Goal: Find specific page/section: Find specific page/section

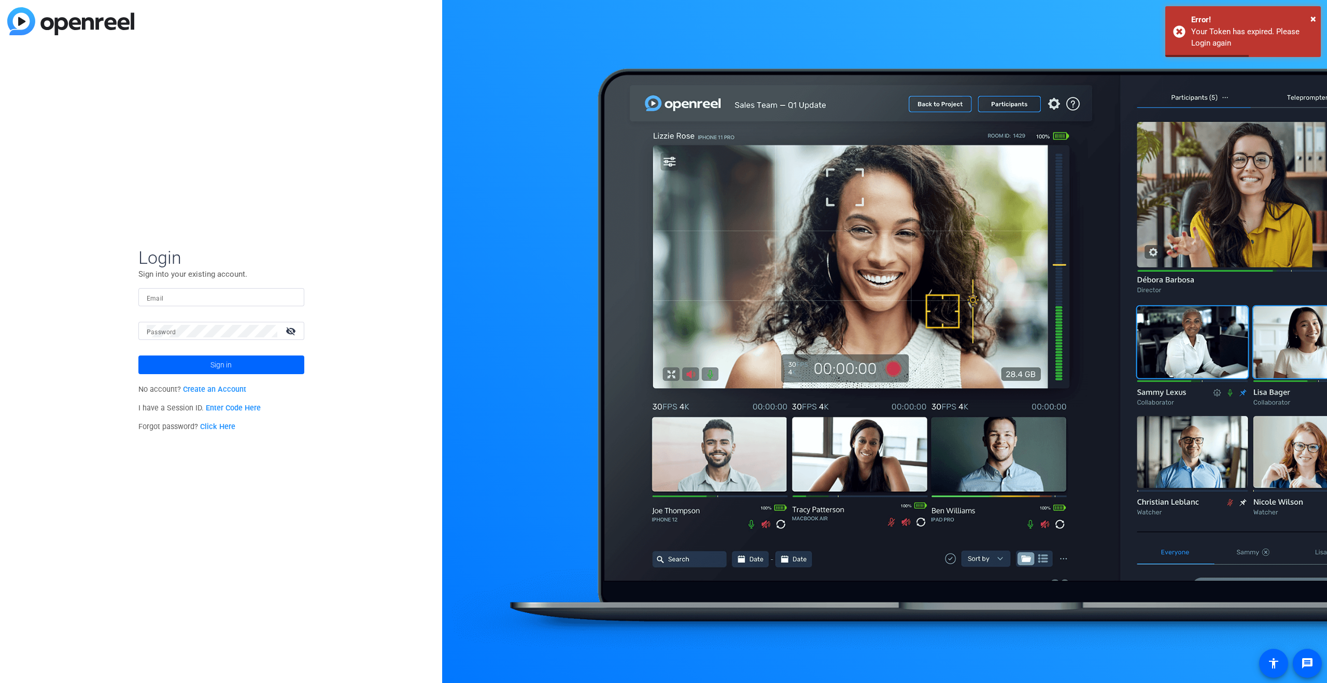
click at [246, 299] on input "Email" at bounding box center [221, 297] width 149 height 12
type input "[PERSON_NAME][EMAIL_ADDRESS][PERSON_NAME][DOMAIN_NAME]"
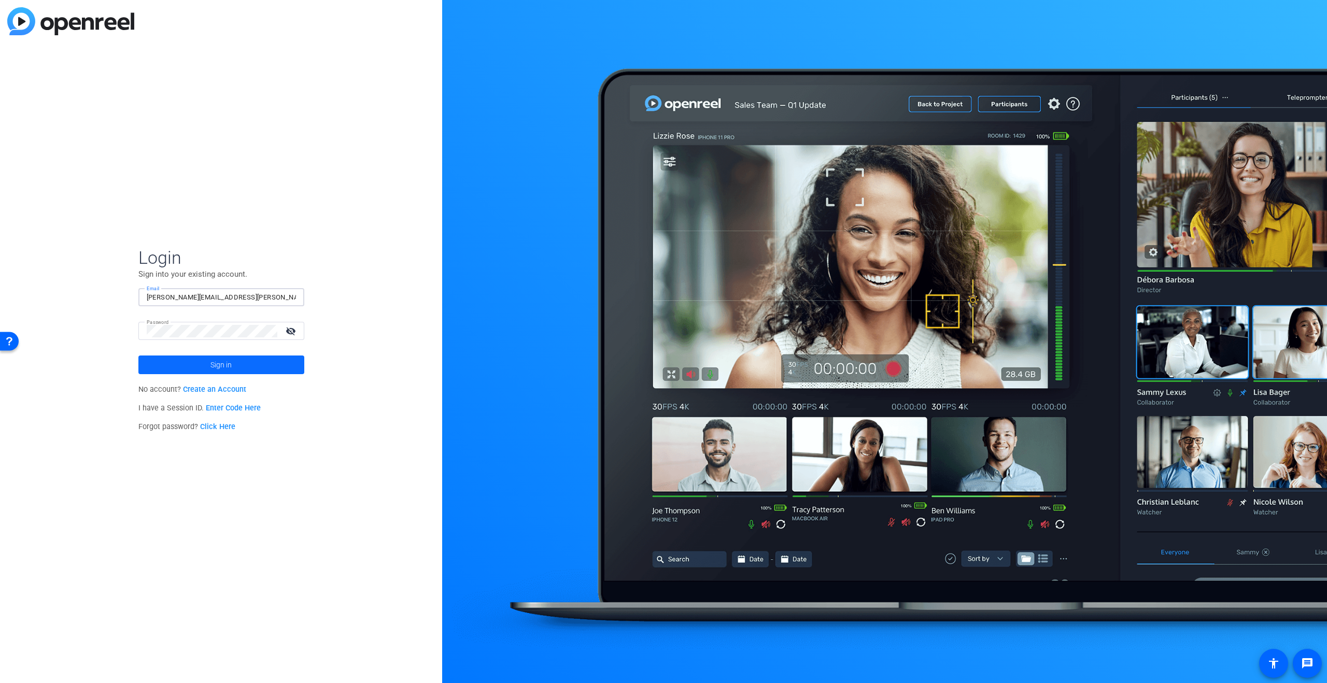
click at [226, 366] on span "Sign in" at bounding box center [220, 365] width 21 height 26
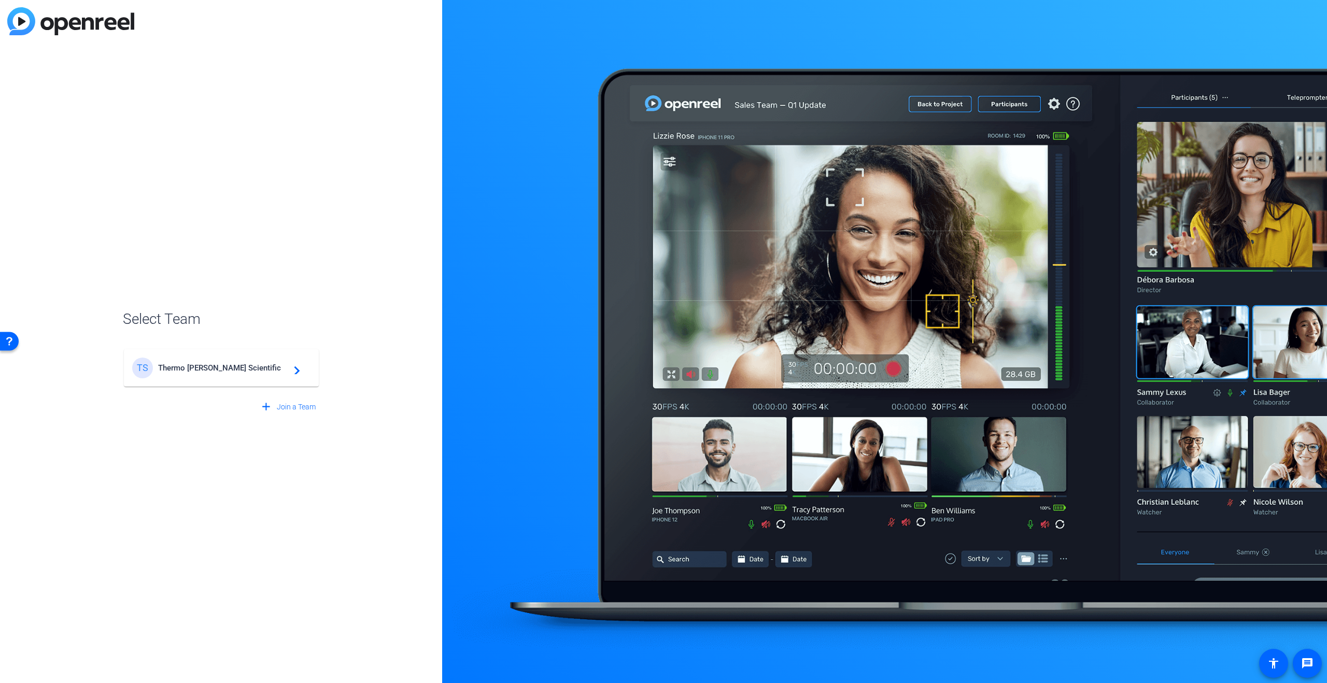
click at [247, 364] on span "Thermo [PERSON_NAME] Scientific" at bounding box center [223, 367] width 130 height 9
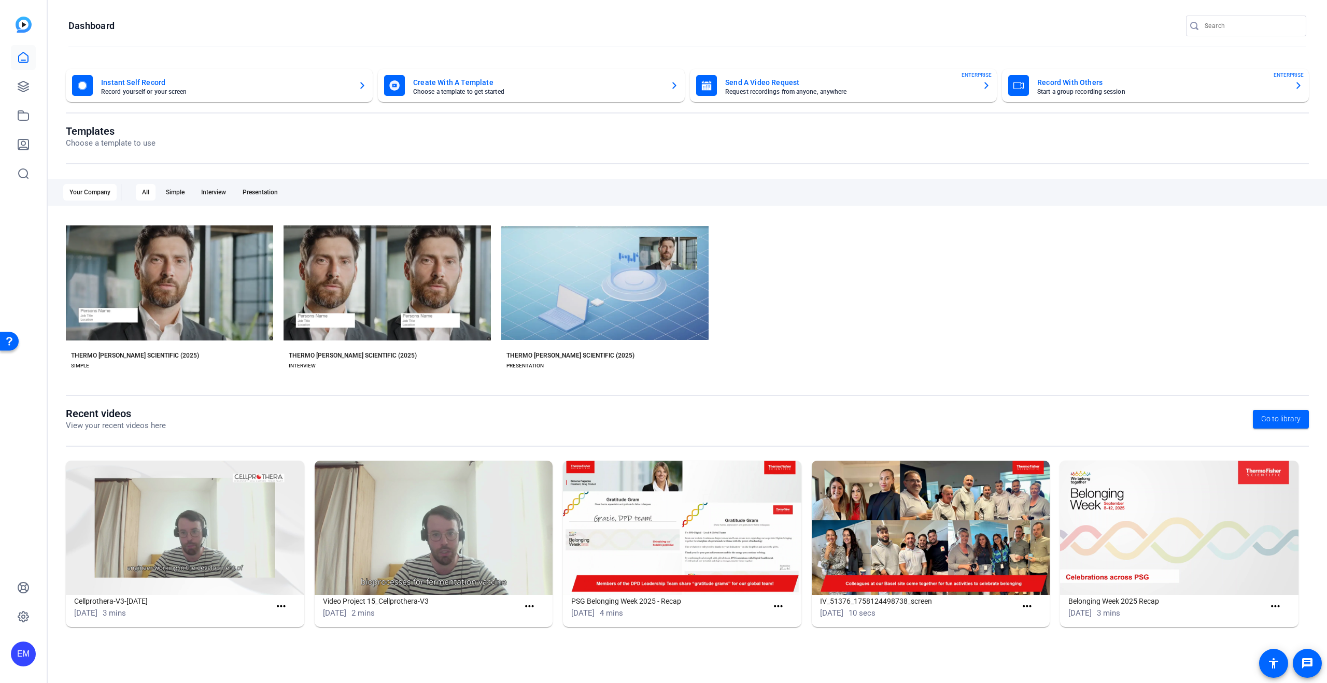
click at [463, 529] on img at bounding box center [434, 528] width 238 height 134
drag, startPoint x: 418, startPoint y: 603, endPoint x: 382, endPoint y: 601, distance: 35.8
click at [381, 601] on h1 "Video Project 15_Cellprothera-V3" at bounding box center [421, 601] width 196 height 12
copy h1 "Cellprothera"
click at [1215, 26] on input "Search" at bounding box center [1250, 26] width 93 height 12
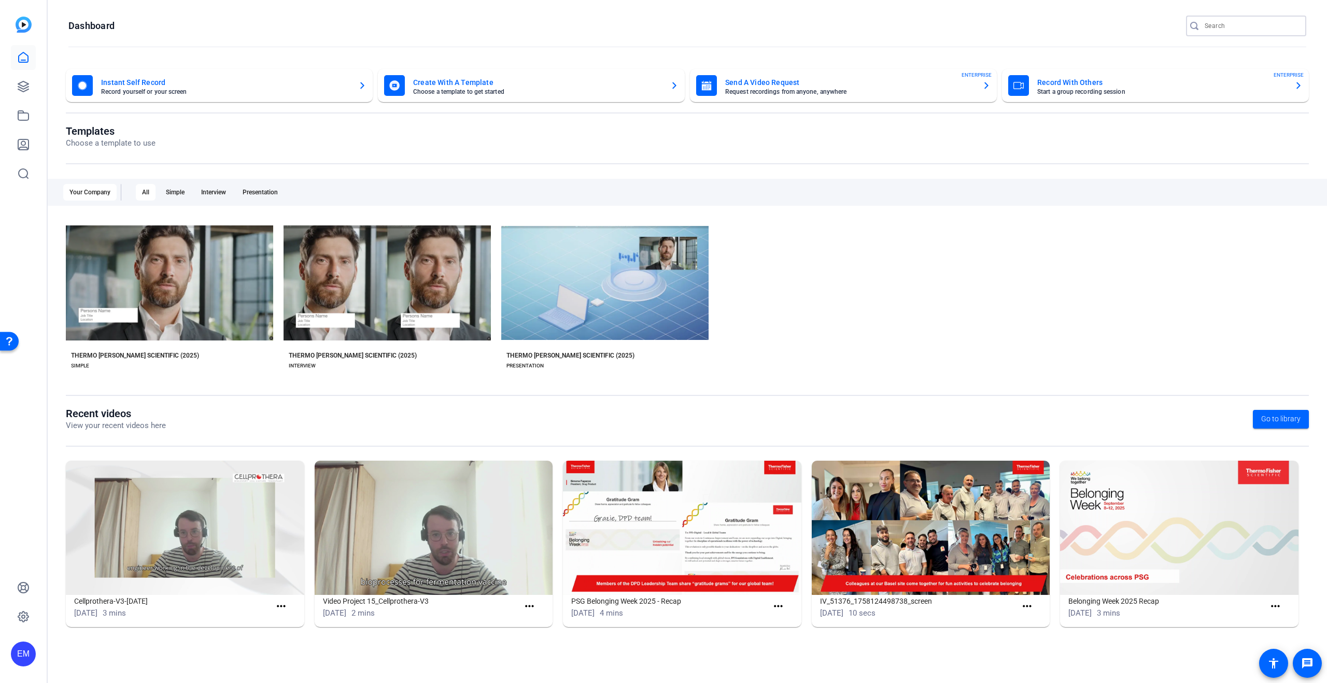
paste input "Cellprothera"
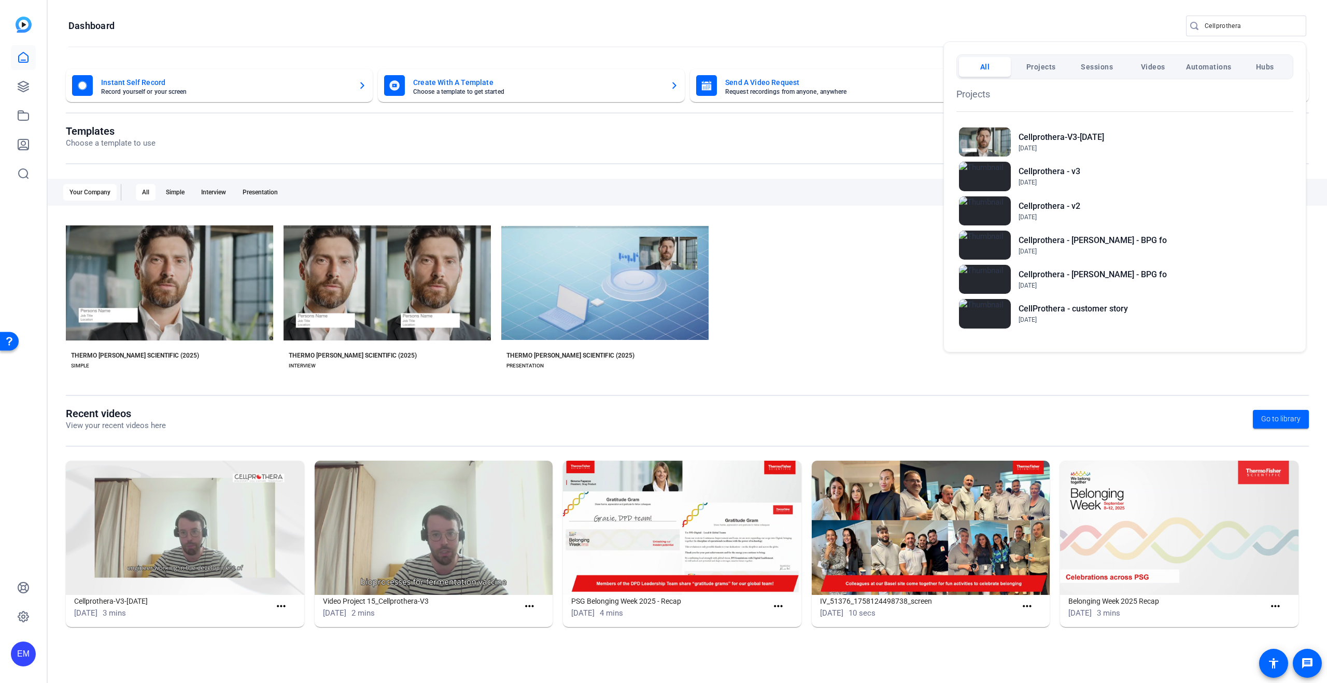
drag, startPoint x: 1251, startPoint y: 25, endPoint x: 1233, endPoint y: 27, distance: 18.2
click at [1201, 25] on div at bounding box center [663, 341] width 1327 height 683
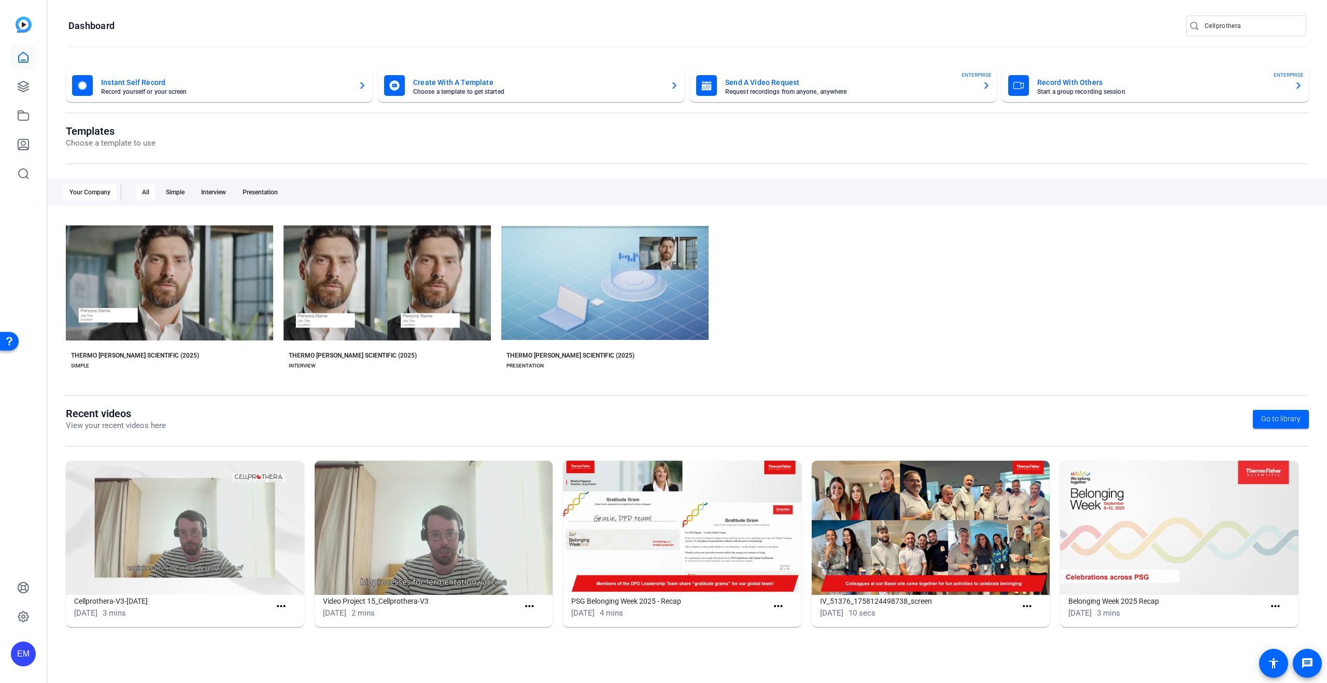
click at [1228, 28] on input "Cellprothera" at bounding box center [1250, 26] width 93 height 12
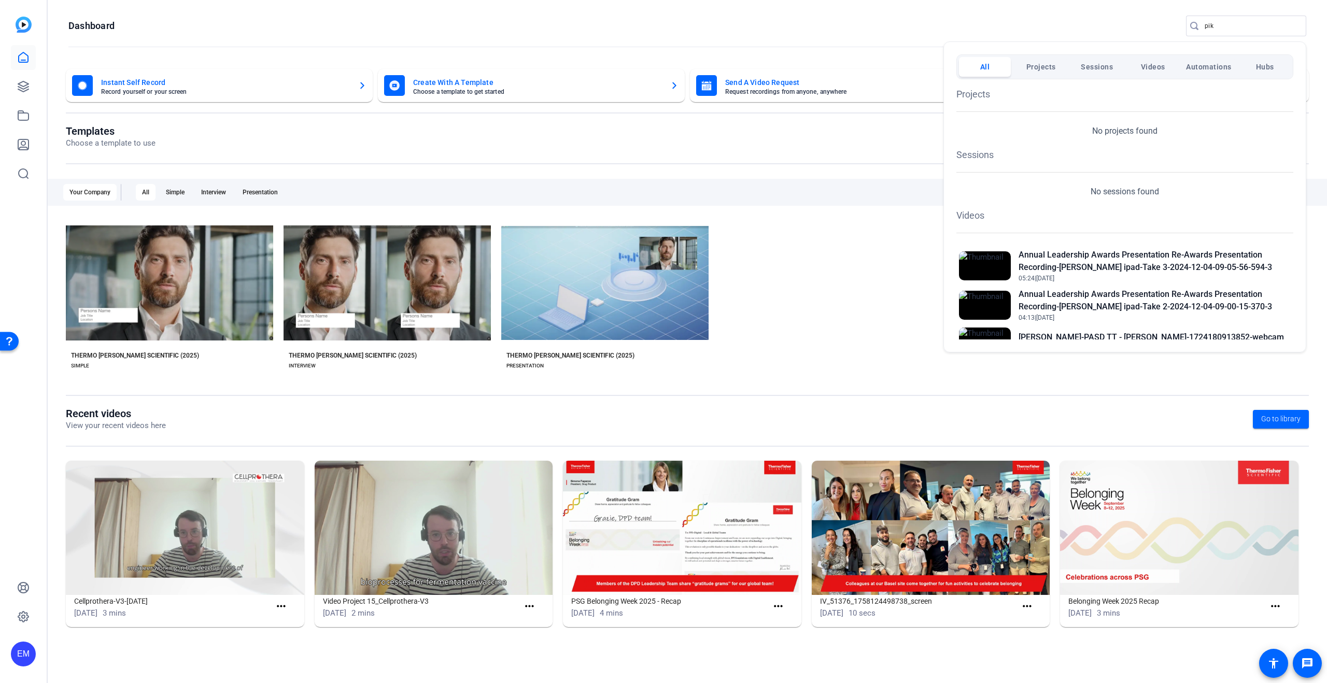
click at [1221, 26] on div at bounding box center [663, 341] width 1327 height 683
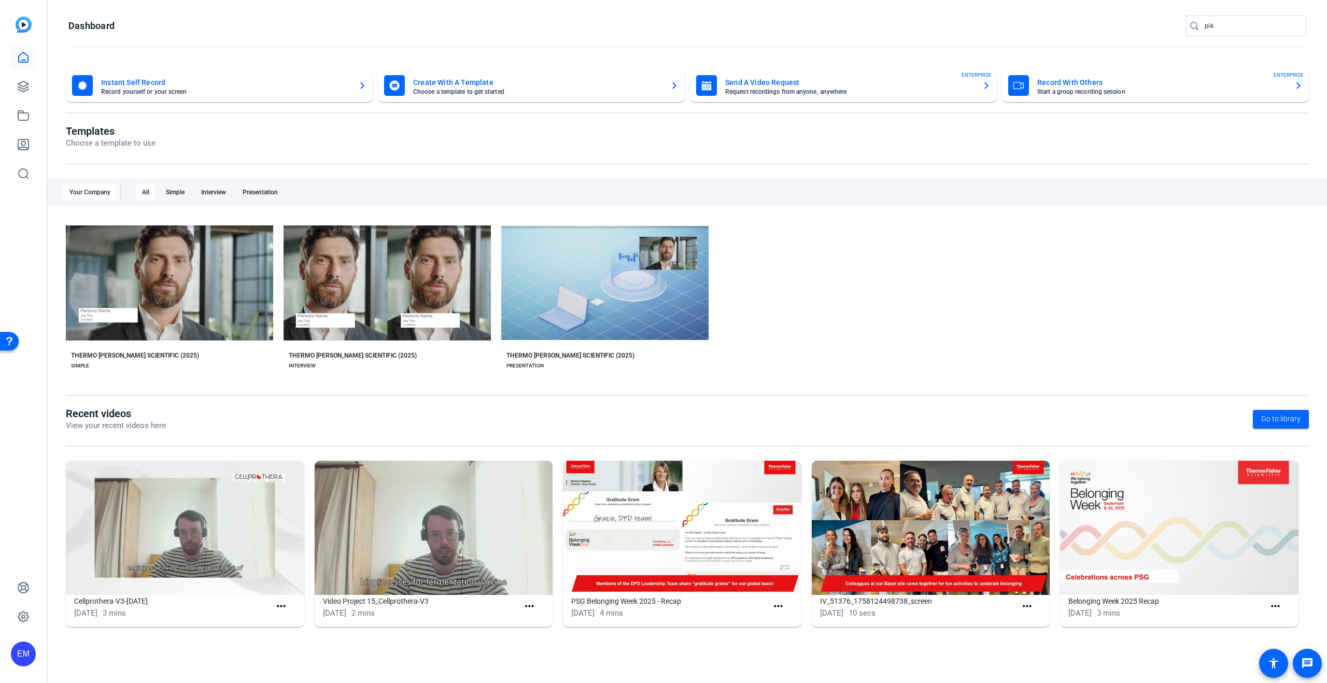
click at [1221, 26] on input "pik" at bounding box center [1250, 26] width 93 height 12
drag, startPoint x: 1214, startPoint y: 24, endPoint x: 1207, endPoint y: 24, distance: 7.3
click at [1205, 24] on input "pik" at bounding box center [1250, 26] width 93 height 12
paste input "Pikralida"
type input "Pikralida"
